Goal: Task Accomplishment & Management: Manage account settings

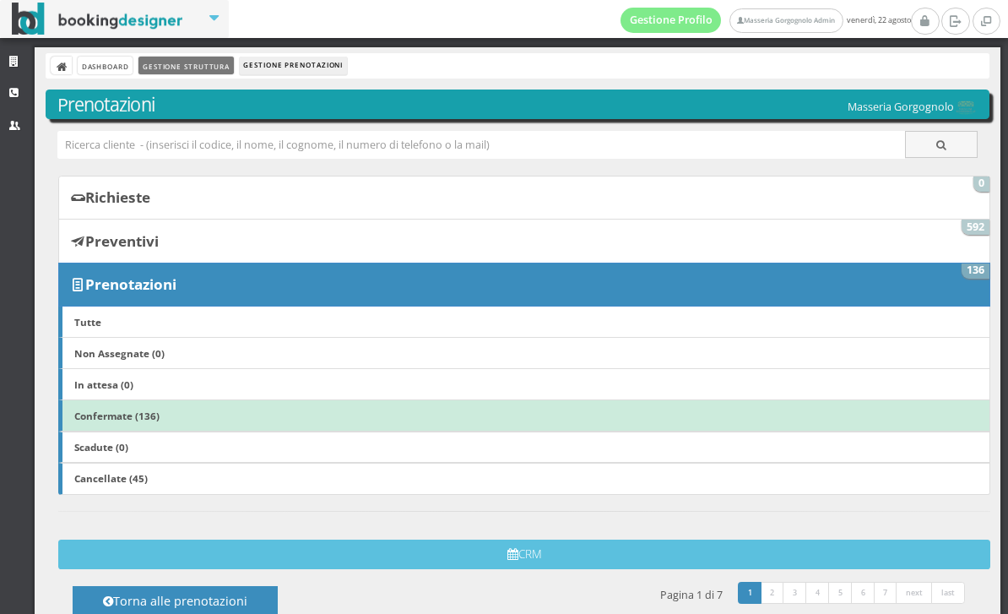
click at [188, 71] on link "Gestione Struttura" at bounding box center [185, 66] width 95 height 18
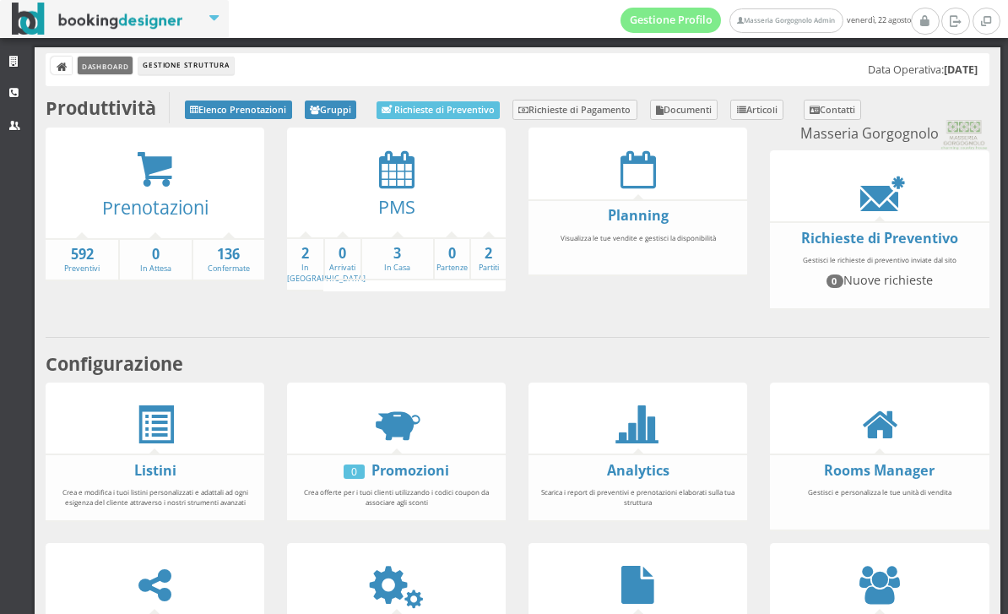
click at [104, 57] on link "Dashboard" at bounding box center [105, 66] width 55 height 18
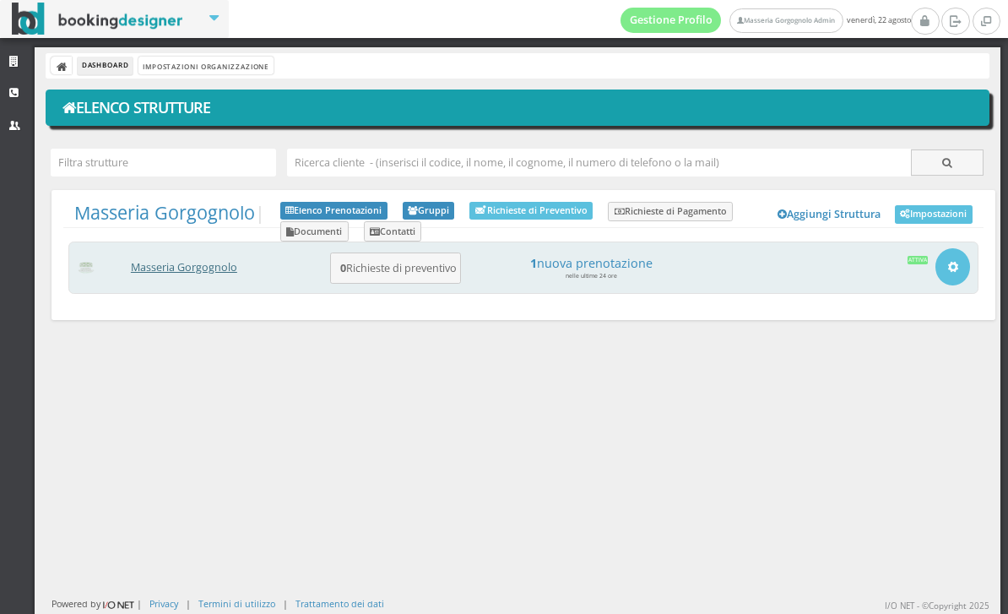
click at [237, 263] on link "Masseria Gorgognolo" at bounding box center [184, 267] width 106 height 14
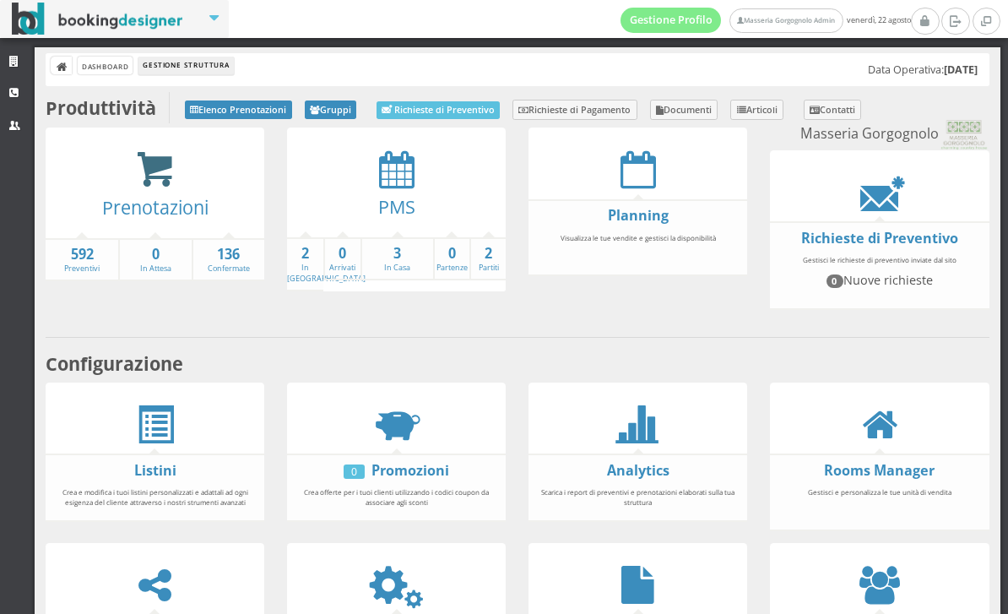
click at [148, 178] on icon at bounding box center [155, 169] width 38 height 39
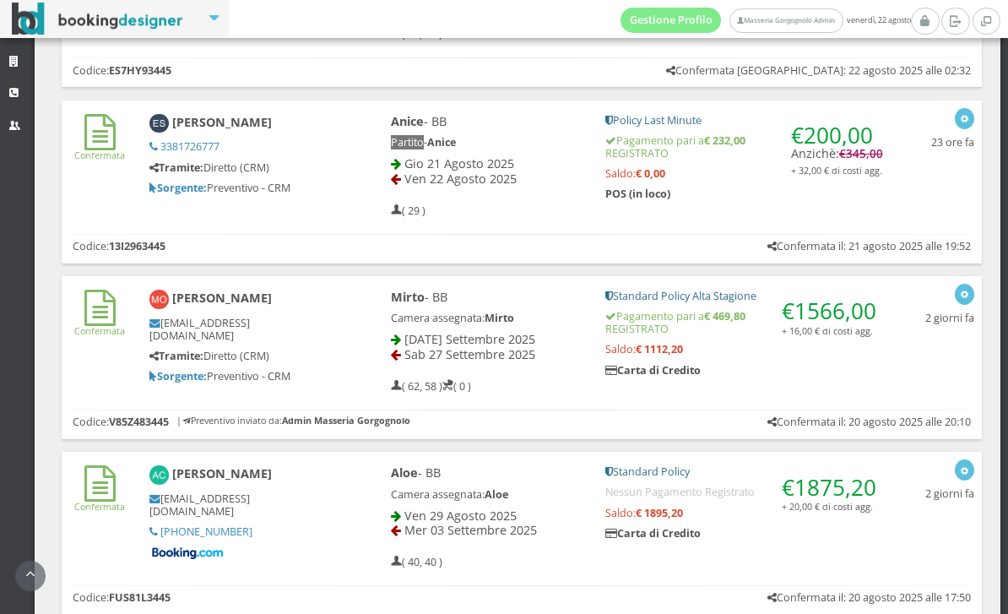
scroll to position [829, 0]
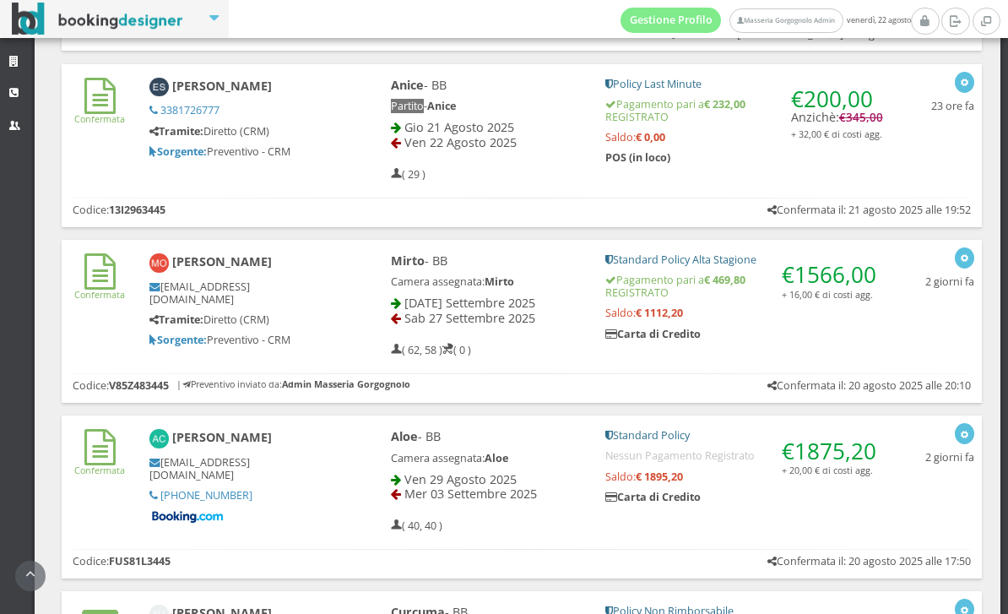
click at [299, 266] on h4 "[PERSON_NAME]" at bounding box center [241, 262] width 185 height 19
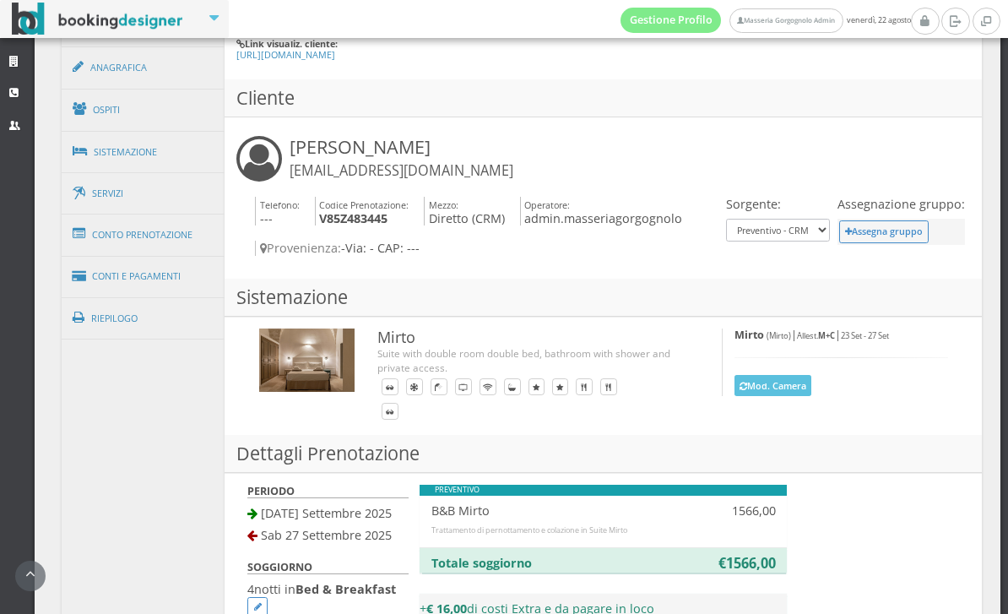
scroll to position [993, 0]
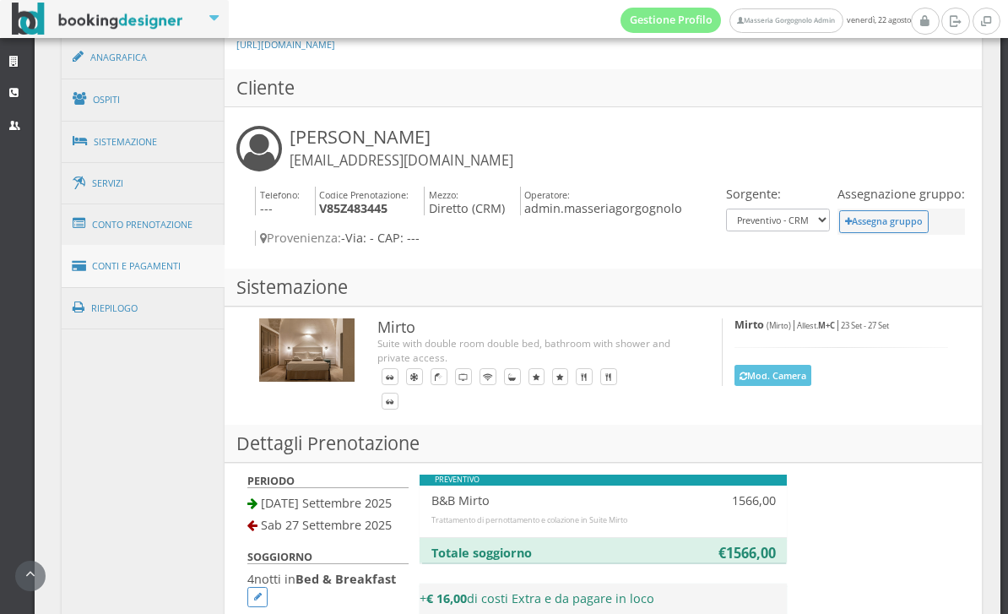
click at [152, 277] on link "Conti e Pagamenti" at bounding box center [144, 266] width 164 height 43
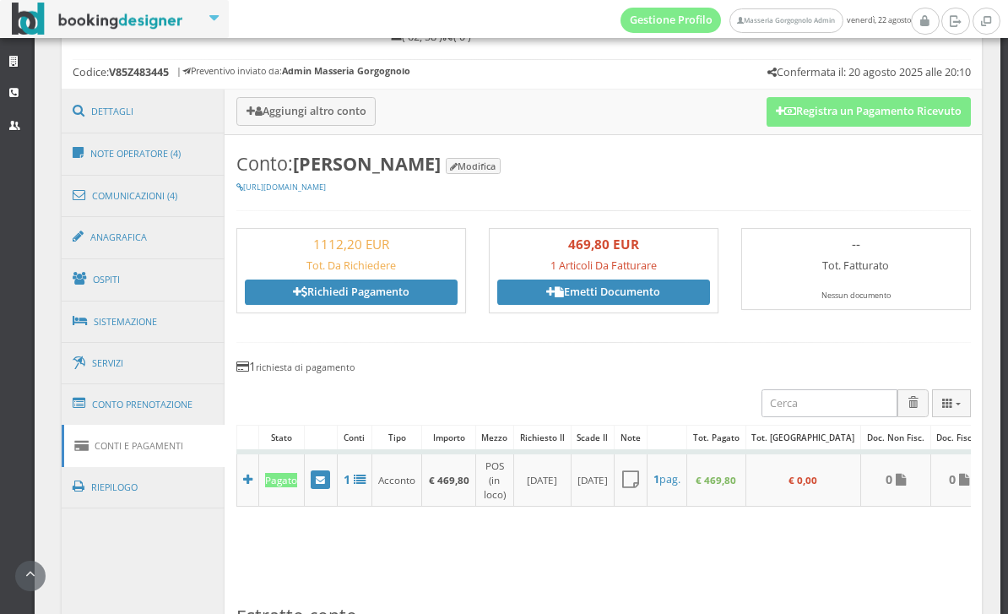
scroll to position [794, 0]
click at [177, 127] on link "Dettagli" at bounding box center [144, 112] width 164 height 44
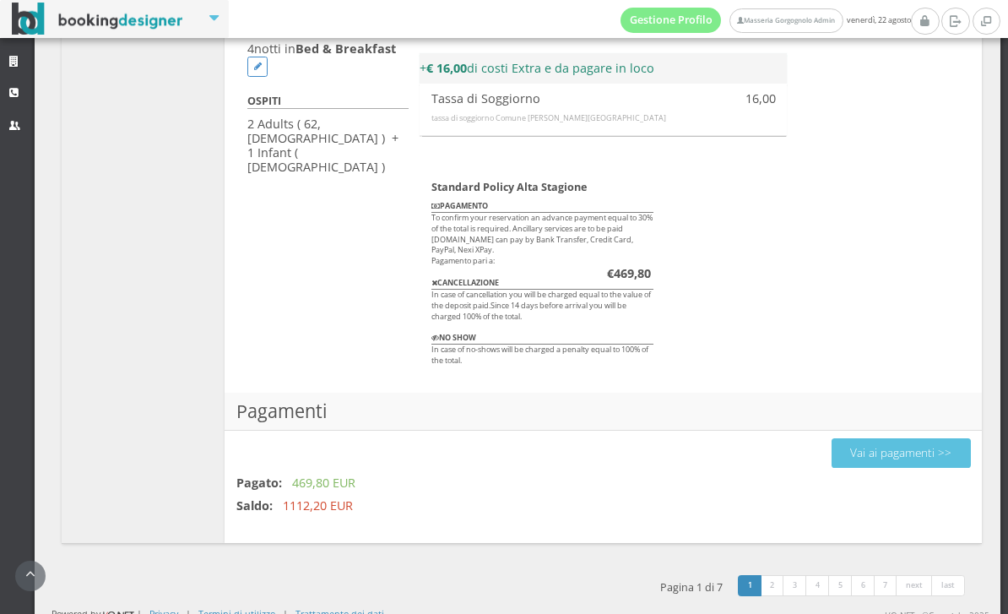
scroll to position [1582, 0]
